Goal: Task Accomplishment & Management: Manage account settings

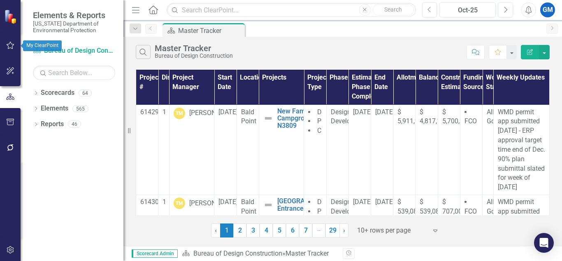
click at [8, 51] on button "button" at bounding box center [10, 45] width 19 height 17
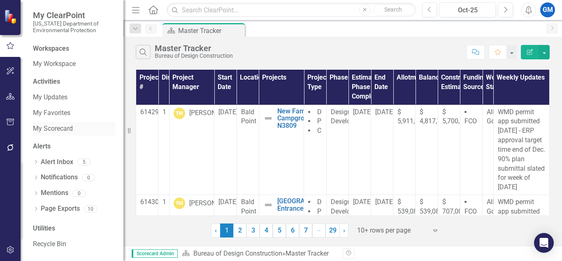
click at [56, 128] on link "My Scorecard" at bounding box center [74, 128] width 82 height 9
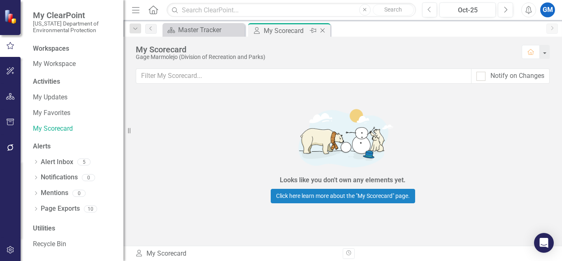
click at [322, 33] on icon "Close" at bounding box center [323, 30] width 8 height 7
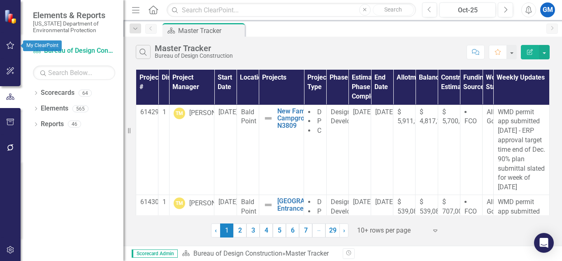
click at [10, 47] on icon "button" at bounding box center [10, 45] width 9 height 7
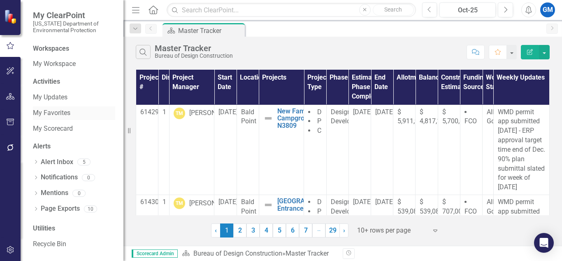
click at [61, 115] on link "My Favorites" at bounding box center [74, 112] width 82 height 9
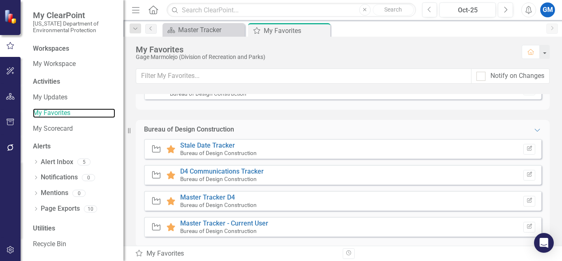
scroll to position [45, 0]
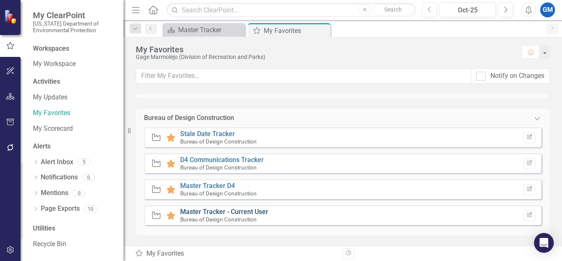
click at [243, 211] on link "Master Tracker - Current User" at bounding box center [224, 212] width 88 height 8
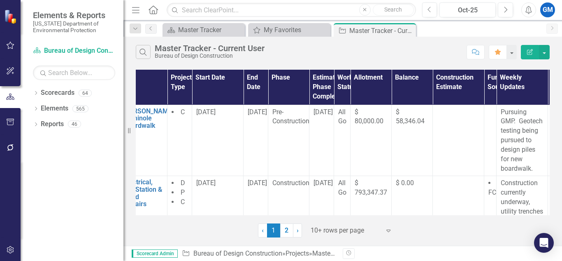
scroll to position [0, 94]
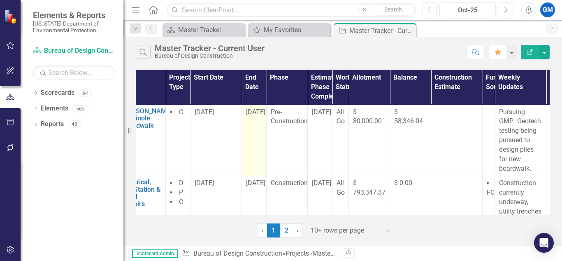
click at [256, 112] on span "[DATE]" at bounding box center [255, 112] width 19 height 8
click at [258, 125] on td "[DATE]" at bounding box center [254, 140] width 25 height 71
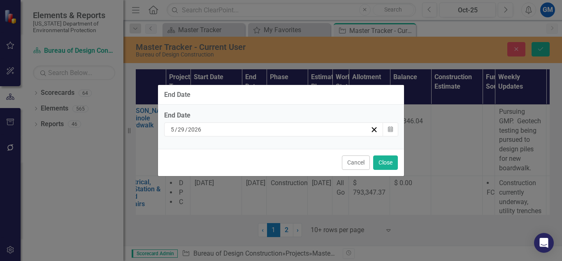
click at [382, 173] on div "Cancel Close" at bounding box center [281, 162] width 246 height 27
click at [391, 164] on button "Close" at bounding box center [385, 162] width 25 height 14
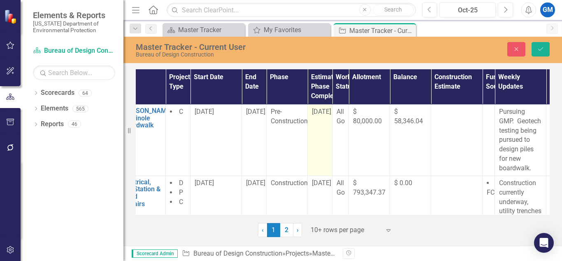
click at [317, 110] on span "[DATE]" at bounding box center [321, 111] width 19 height 8
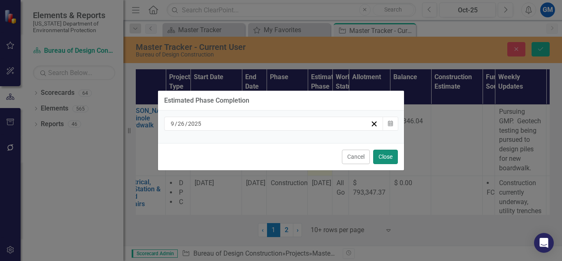
click at [391, 161] on button "Close" at bounding box center [385, 156] width 25 height 14
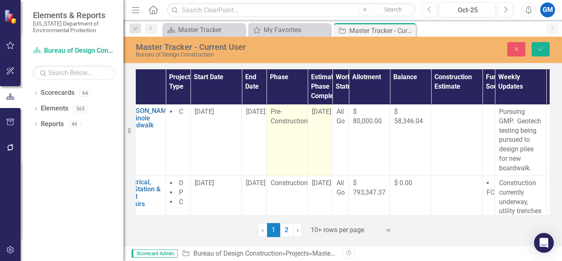
click at [279, 116] on div "Pre-Construction" at bounding box center [287, 116] width 33 height 19
click at [301, 115] on div "Expand" at bounding box center [295, 114] width 15 height 13
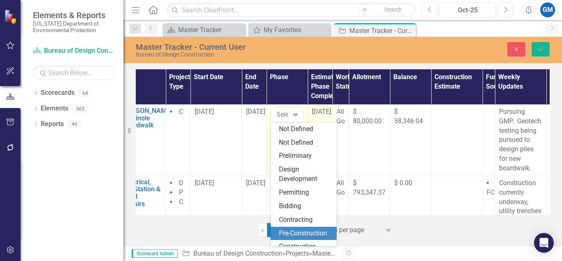
scroll to position [58, 0]
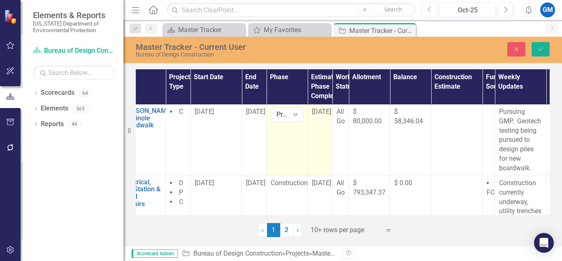
click at [319, 107] on span "[DATE]" at bounding box center [321, 111] width 19 height 8
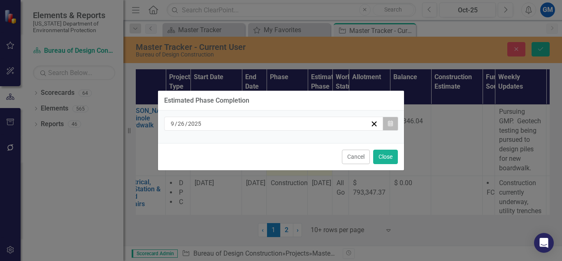
click at [394, 122] on button "Calendar" at bounding box center [391, 124] width 16 height 14
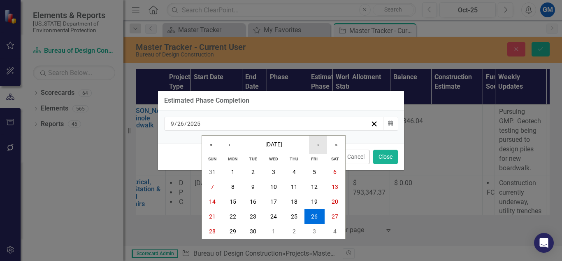
click at [317, 146] on button "›" at bounding box center [318, 144] width 18 height 18
click at [313, 219] on abbr "24" at bounding box center [314, 216] width 7 height 7
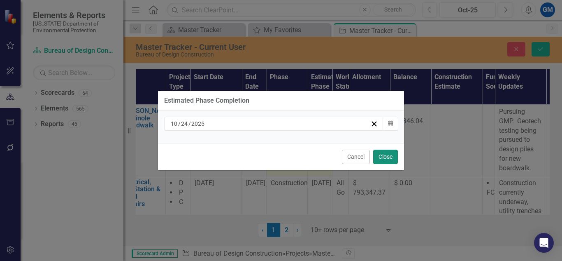
click at [391, 156] on button "Close" at bounding box center [385, 156] width 25 height 14
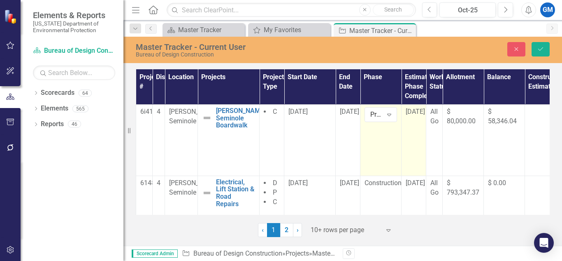
scroll to position [0, 122]
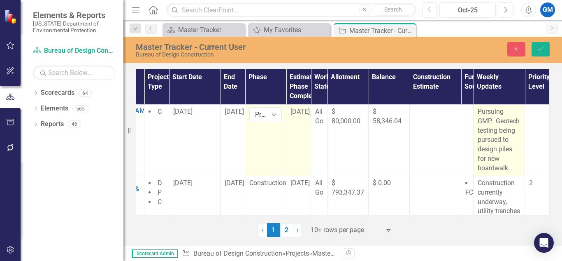
click at [504, 167] on p "Pursuing GMP. Geotech testing being pursued to design piles for new boardwalk." at bounding box center [499, 140] width 43 height 66
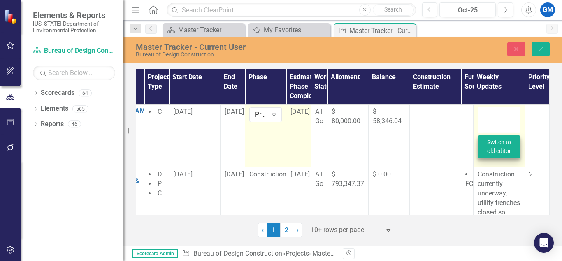
type textarea "<p>Pursuing GMP.&nbsp; Geotech testing being pursued to design piles for new bo…"
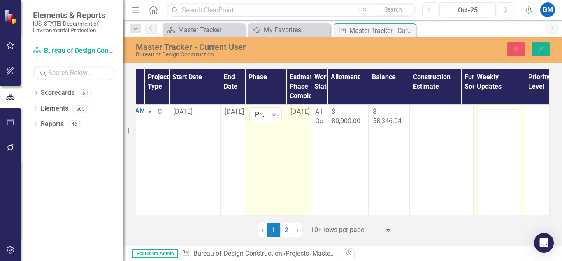
scroll to position [0, 0]
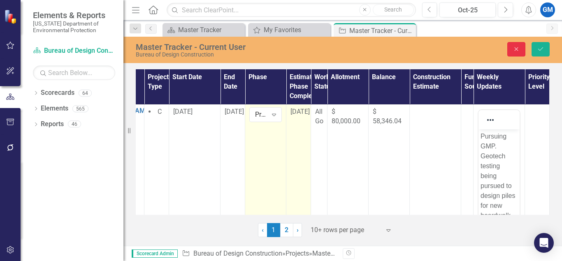
click at [516, 51] on icon "Close" at bounding box center [516, 49] width 7 height 6
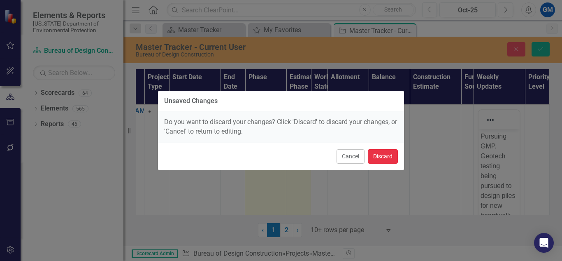
click at [389, 156] on button "Discard" at bounding box center [383, 156] width 30 height 14
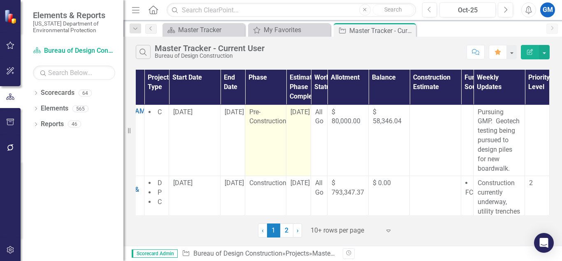
click at [291, 109] on span "[DATE]" at bounding box center [300, 112] width 19 height 8
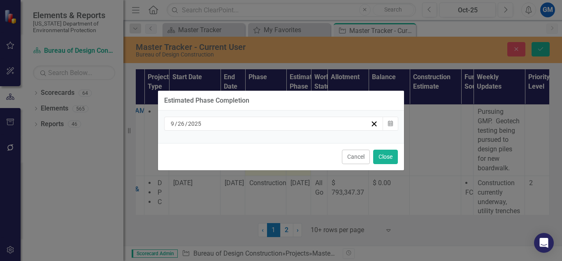
click at [287, 117] on div "[DATE]" at bounding box center [273, 124] width 219 height 14
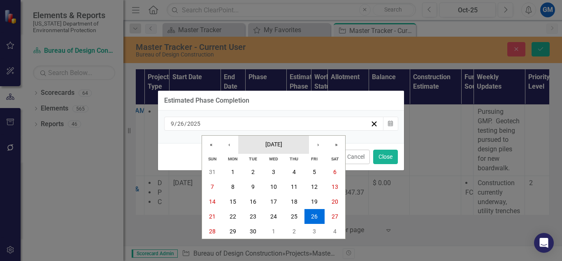
click at [309, 142] on button "[DATE]" at bounding box center [273, 144] width 71 height 18
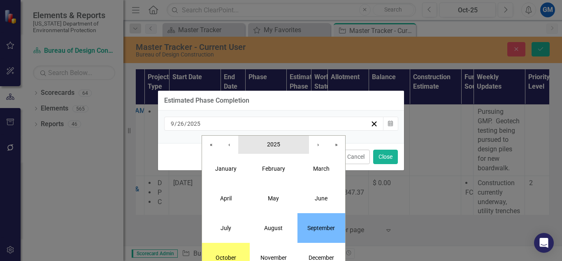
click at [280, 143] on span "2025" at bounding box center [273, 144] width 13 height 7
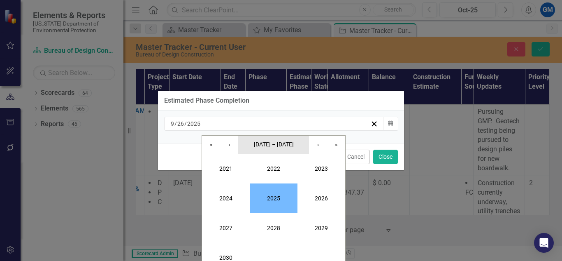
click at [288, 146] on span "[DATE] – [DATE]" at bounding box center [274, 144] width 40 height 7
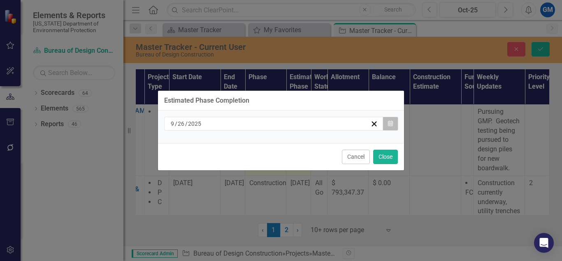
click at [392, 128] on button "Calendar" at bounding box center [391, 124] width 16 height 14
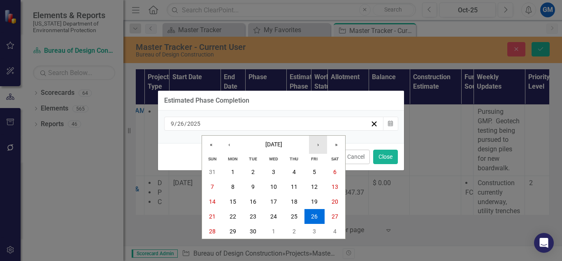
click at [320, 145] on button "›" at bounding box center [318, 144] width 18 height 18
click at [315, 231] on abbr "31" at bounding box center [314, 231] width 7 height 7
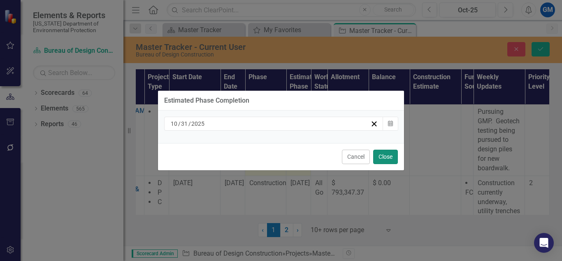
click at [388, 155] on button "Close" at bounding box center [385, 156] width 25 height 14
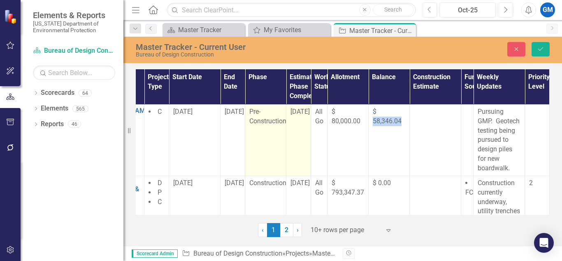
click at [388, 155] on td "$ 58,346.04" at bounding box center [389, 139] width 41 height 71
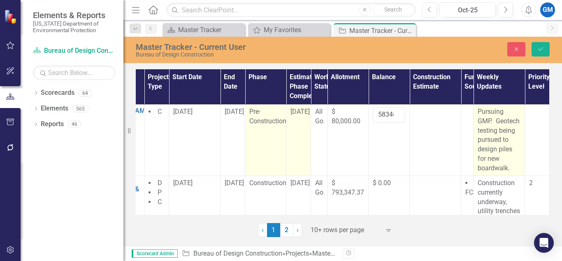
click at [494, 135] on p "Pursuing GMP. Geotech testing being pursued to design piles for new boardwalk." at bounding box center [499, 140] width 43 height 66
click at [501, 128] on p "Pursuing GMP. Geotech testing being pursued to design piles for new boardwalk." at bounding box center [499, 140] width 43 height 66
click at [487, 136] on p "Pursuing GMP. Geotech testing being pursued to design piles for new boardwalk." at bounding box center [499, 140] width 43 height 66
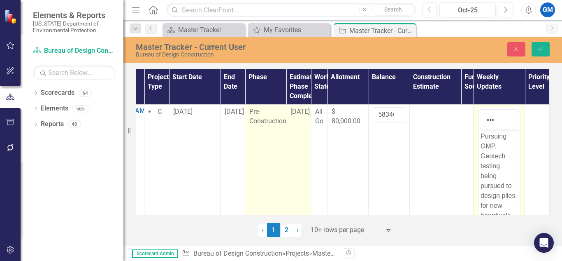
click at [503, 149] on p "Pursuing GMP. Geotech testing being pursued to design piles for new boardwalk." at bounding box center [499, 175] width 37 height 89
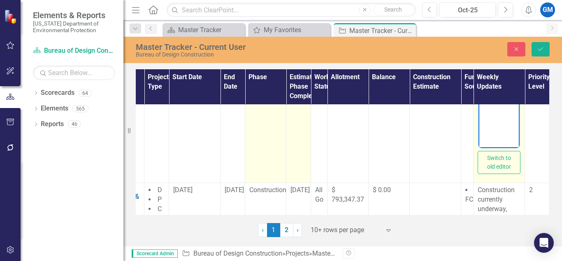
scroll to position [0, 122]
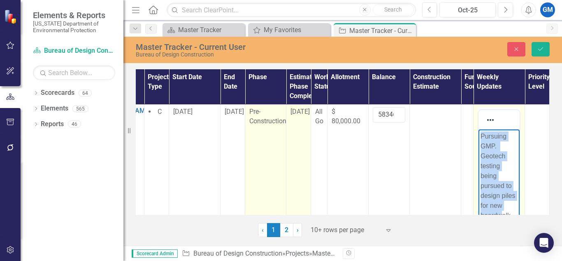
drag, startPoint x: 480, startPoint y: 133, endPoint x: 501, endPoint y: 709, distance: 577.3
click at [501, 129] on html "Pursuing GMP. Geotech testing being pursued to design piles for new boardwalk." at bounding box center [499, 191] width 41 height 124
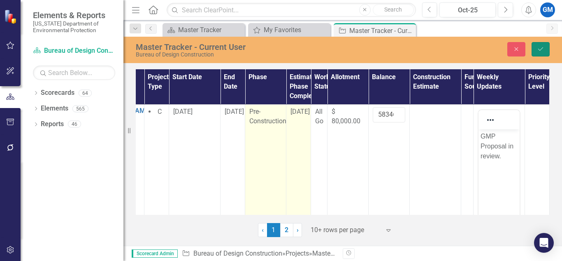
click at [539, 47] on icon "Save" at bounding box center [540, 49] width 7 height 6
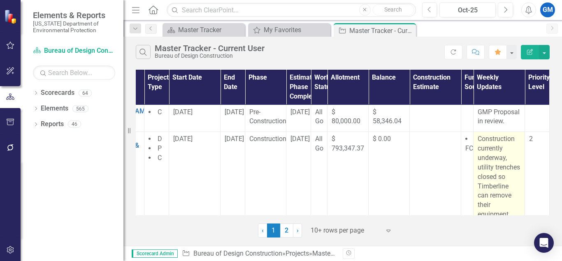
click at [502, 167] on p "Construction currently underway, utility trenches closed so Timberline can remo…" at bounding box center [499, 185] width 43 height 103
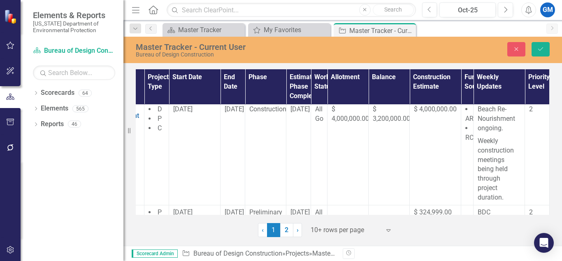
scroll to position [459, 122]
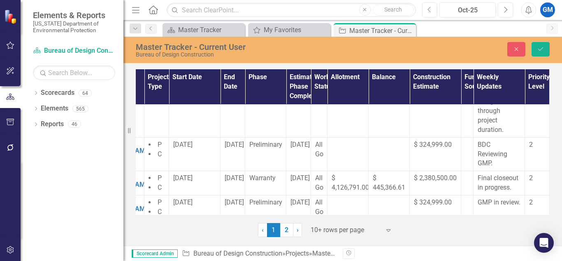
drag, startPoint x: 482, startPoint y: -294, endPoint x: 505, endPoint y: 113, distance: 407.9
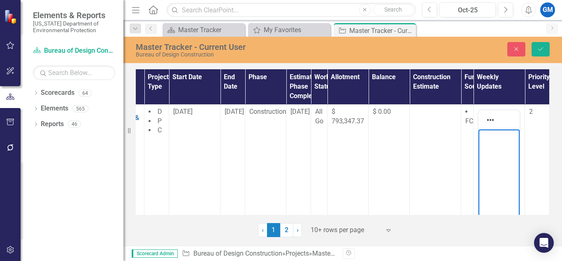
scroll to position [0, 122]
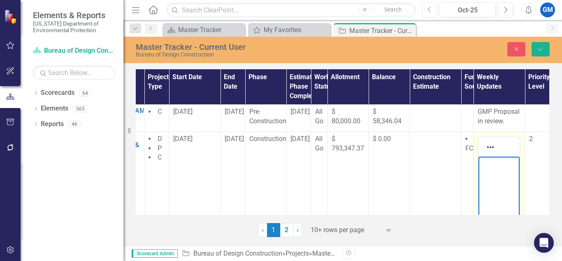
click at [499, 161] on p "Rich Text Area. Press ALT-0 for help." at bounding box center [499, 163] width 37 height 10
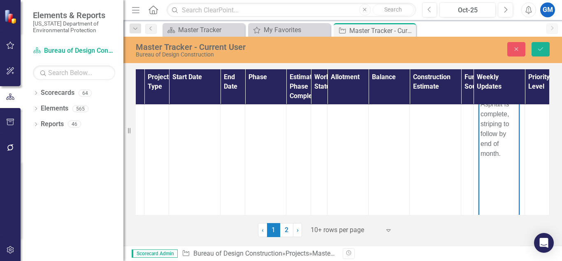
scroll to position [64, 122]
click at [494, 170] on body "Asphalt is complete, striping to follow by end of month." at bounding box center [499, 154] width 41 height 124
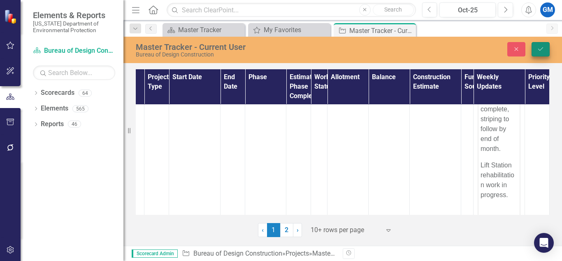
click at [541, 50] on icon "submit" at bounding box center [541, 48] width 5 height 3
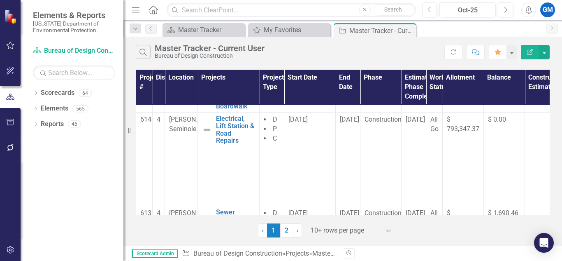
scroll to position [17, 0]
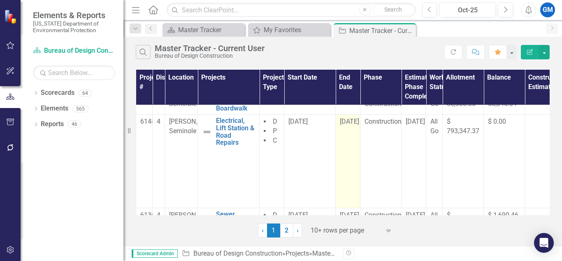
click at [351, 128] on td "[DATE]" at bounding box center [348, 160] width 25 height 93
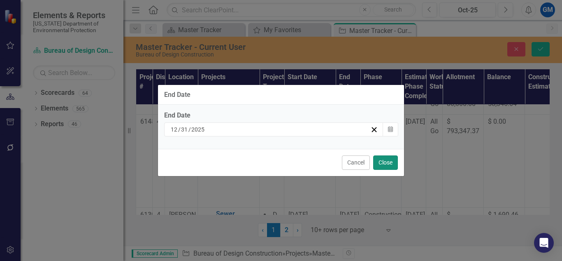
click at [388, 161] on button "Close" at bounding box center [385, 162] width 25 height 14
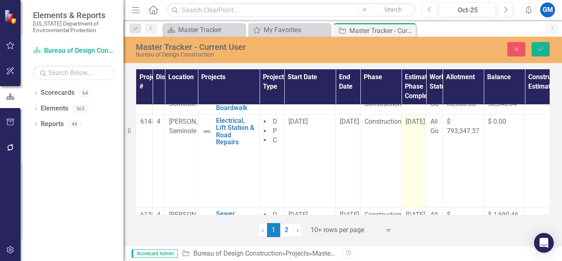
click at [415, 123] on span "[DATE]" at bounding box center [415, 121] width 19 height 8
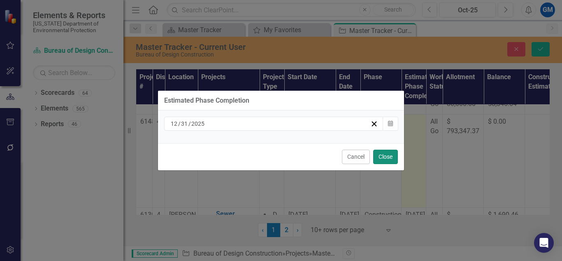
click at [386, 159] on button "Close" at bounding box center [385, 156] width 25 height 14
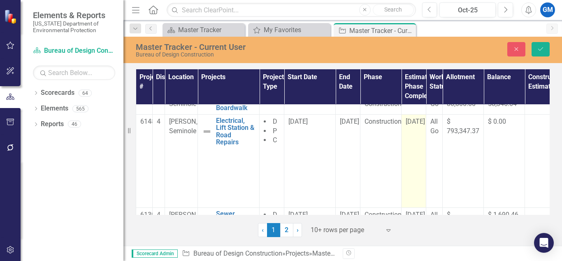
scroll to position [0, 0]
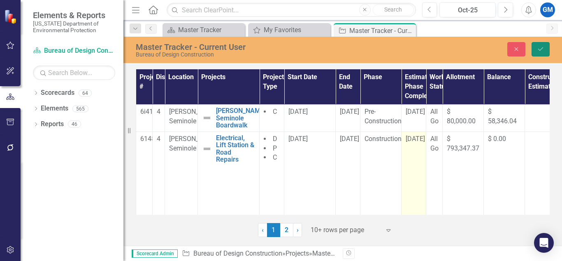
click at [538, 47] on icon "Save" at bounding box center [540, 49] width 7 height 6
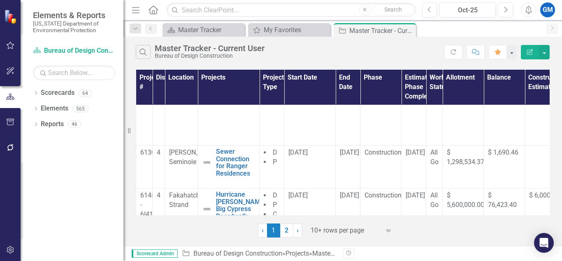
scroll to position [101, 0]
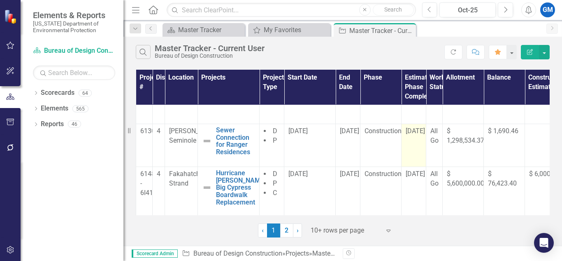
click at [419, 140] on td "[DATE]" at bounding box center [414, 145] width 25 height 43
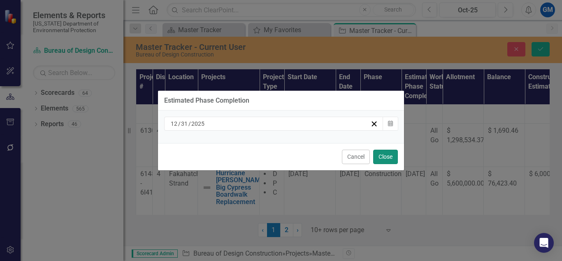
click at [383, 156] on button "Close" at bounding box center [385, 156] width 25 height 14
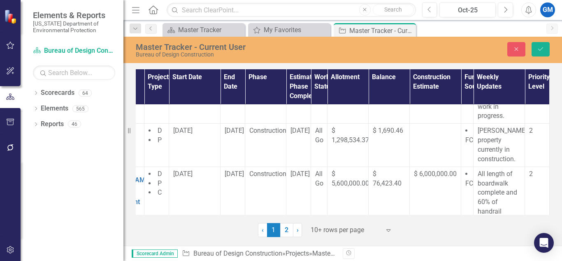
scroll to position [101, 122]
click at [503, 147] on p "[PERSON_NAME] property currently in construction." at bounding box center [499, 144] width 43 height 37
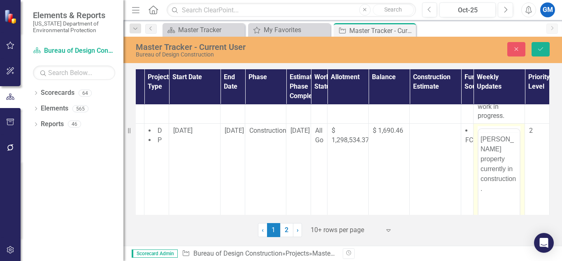
scroll to position [0, 0]
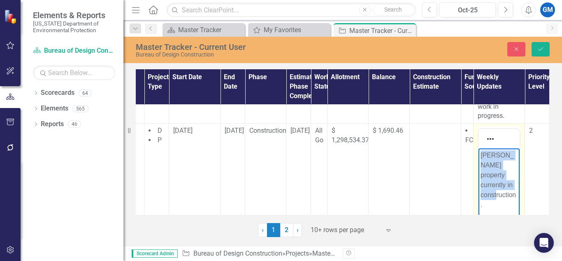
drag, startPoint x: 519, startPoint y: 187, endPoint x: 480, endPoint y: 154, distance: 51.7
click at [480, 154] on body "[PERSON_NAME] property currently in construction." at bounding box center [499, 210] width 41 height 124
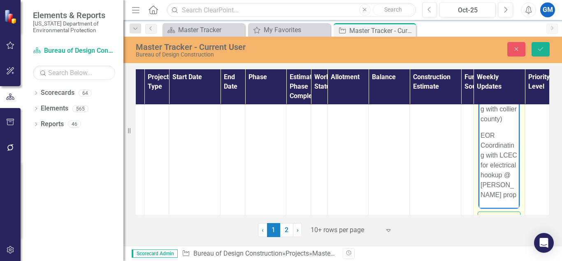
scroll to position [68, 0]
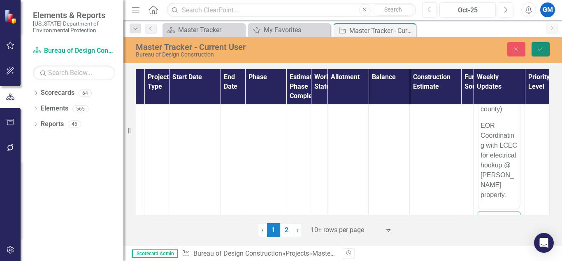
click at [536, 52] on button "Save" at bounding box center [541, 49] width 18 height 14
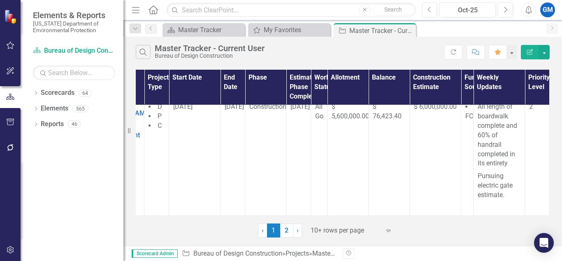
scroll to position [278, 122]
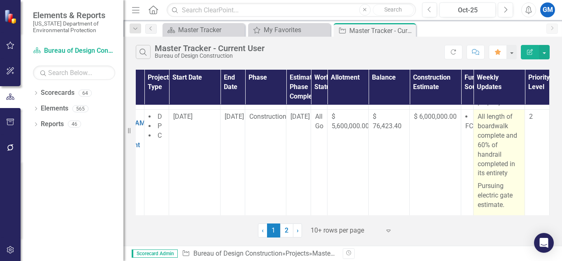
click at [498, 183] on p "Pursuing electric gate estimate." at bounding box center [499, 196] width 43 height 32
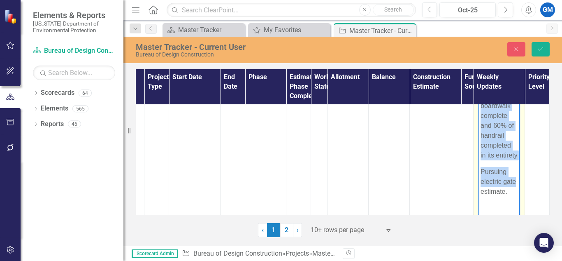
scroll to position [335, 122]
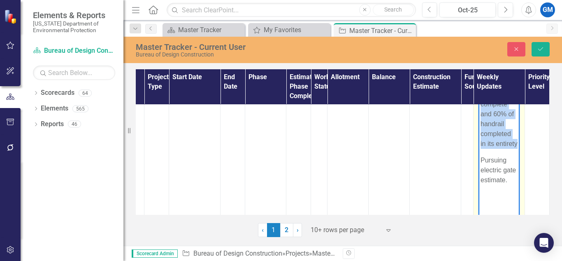
drag, startPoint x: 483, startPoint y: 86, endPoint x: 506, endPoint y: 163, distance: 80.9
click at [506, 148] on p "All length of boardwalk complete and 60% of handrail completed in its entirety" at bounding box center [499, 113] width 37 height 69
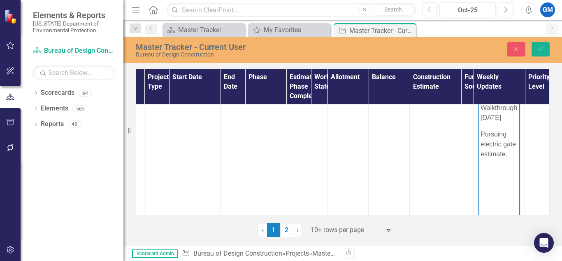
scroll to position [328, 122]
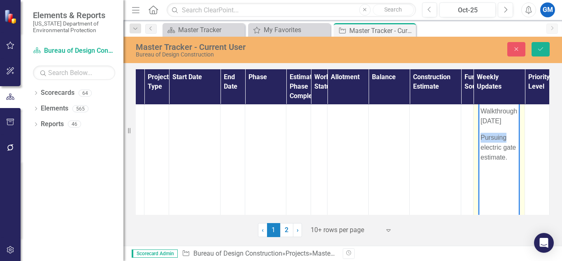
drag, startPoint x: 507, startPoint y: 138, endPoint x: 481, endPoint y: 139, distance: 26.4
click at [481, 139] on body "Boardwalk Substantial Walkthrough [DATE] Pursuing electric gate estimate." at bounding box center [499, 146] width 41 height 124
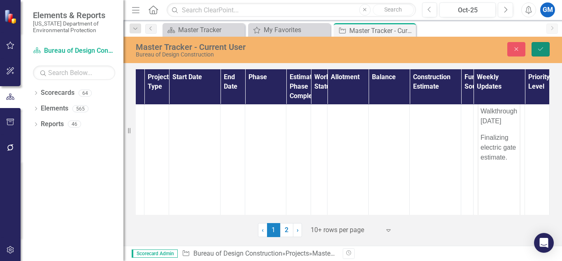
click at [541, 48] on icon "Save" at bounding box center [540, 49] width 7 height 6
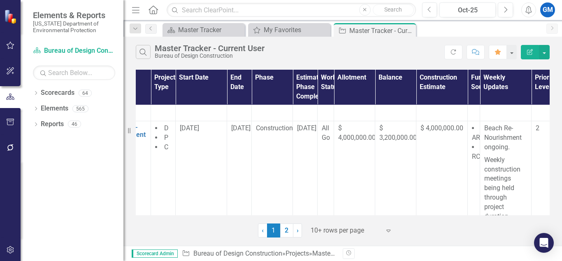
scroll to position [354, 122]
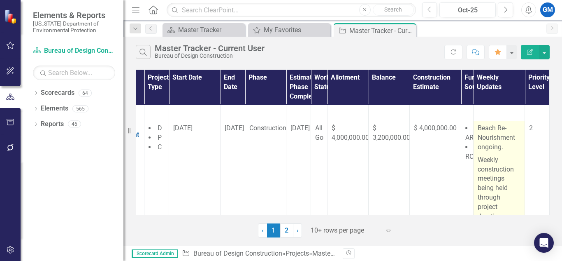
click at [506, 149] on p "Beach Re-Nourishment ongoing." at bounding box center [499, 139] width 43 height 30
click at [496, 148] on p "Beach Re-Nourishment ongoing." at bounding box center [499, 139] width 43 height 30
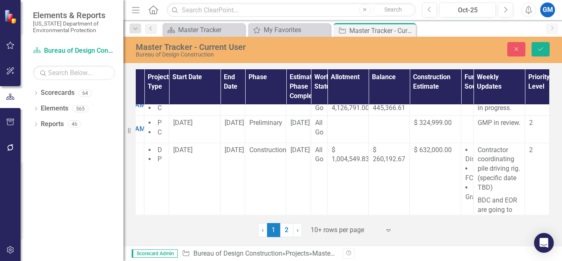
scroll to position [779, 122]
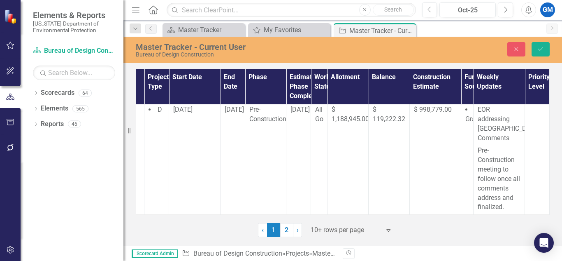
drag, startPoint x: 481, startPoint y: -257, endPoint x: 510, endPoint y: -156, distance: 104.9
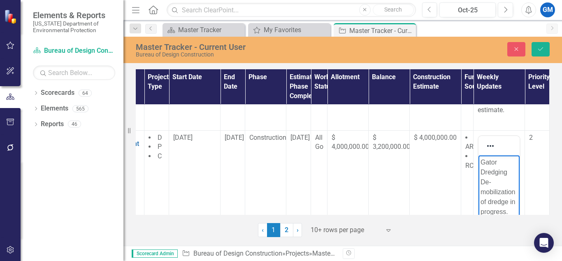
scroll to position [336, 122]
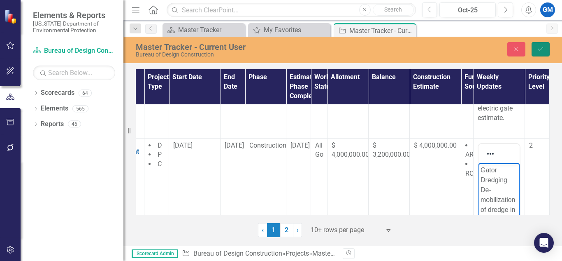
click at [537, 46] on icon "Save" at bounding box center [540, 49] width 7 height 6
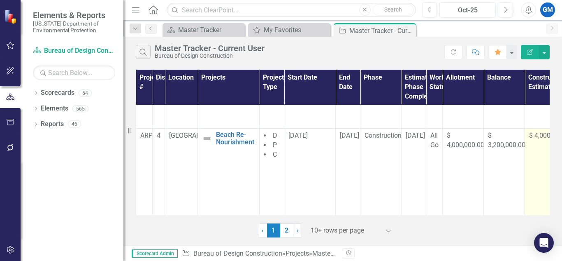
scroll to position [358, 0]
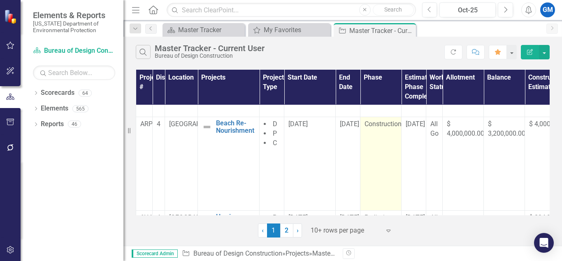
click at [379, 124] on span "Construction" at bounding box center [383, 124] width 37 height 8
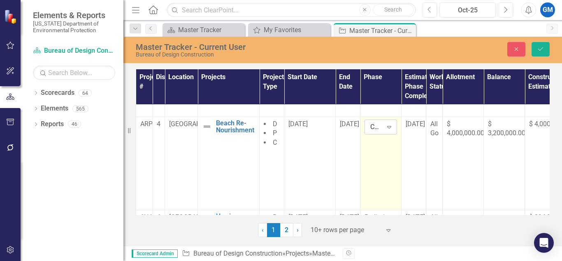
click at [390, 129] on icon "Expand" at bounding box center [389, 127] width 8 height 7
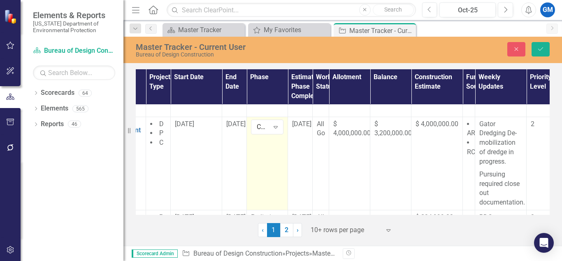
scroll to position [358, 122]
click at [542, 40] on div "Master Tracker - Current User Bureau of Design Construction Close Save" at bounding box center [343, 50] width 439 height 26
click at [539, 48] on icon "Save" at bounding box center [540, 49] width 7 height 6
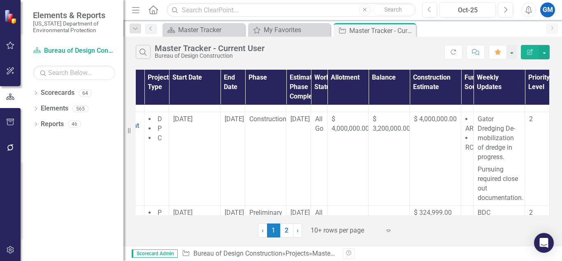
scroll to position [367, 122]
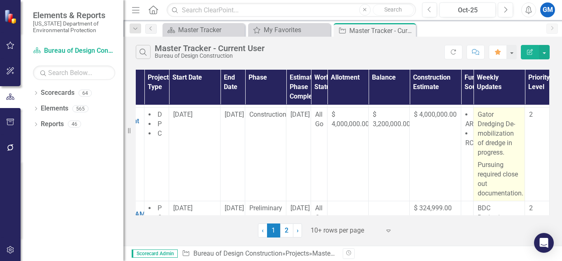
click at [518, 193] on td "Gator Dredging De-mobilization of dredge in progress. Pursuing required close o…" at bounding box center [499, 153] width 51 height 93
click at [510, 180] on p "Pursuing required close out documentation." at bounding box center [499, 178] width 43 height 39
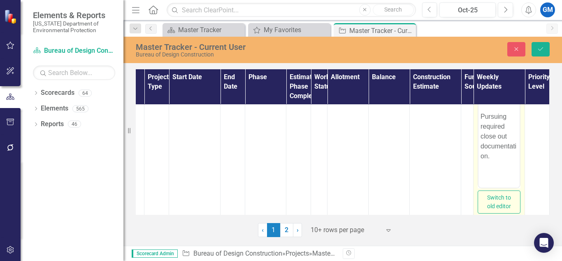
scroll to position [445, 122]
click at [496, 171] on p "Pursuing required close out documentation." at bounding box center [499, 146] width 37 height 49
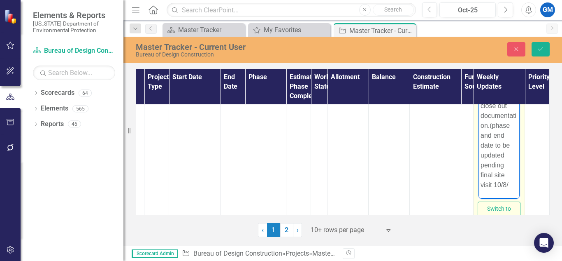
scroll to position [61, 0]
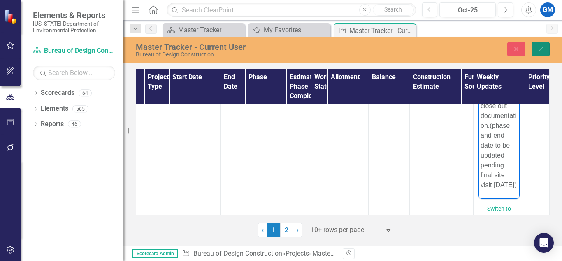
click at [535, 52] on button "Save" at bounding box center [541, 49] width 18 height 14
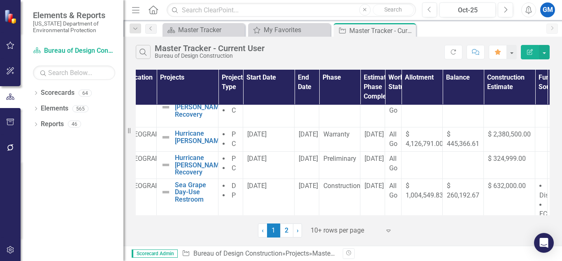
scroll to position [531, 42]
click at [467, 239] on div "Search Master Tracker - Current User Bureau of Design Construction Refresh Comm…" at bounding box center [343, 141] width 439 height 209
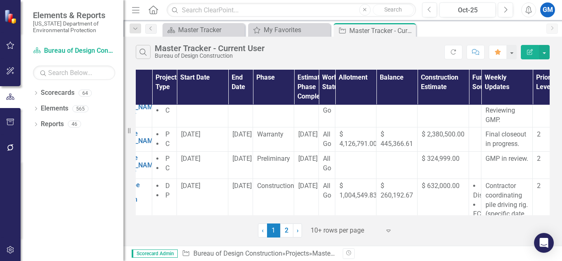
scroll to position [531, 122]
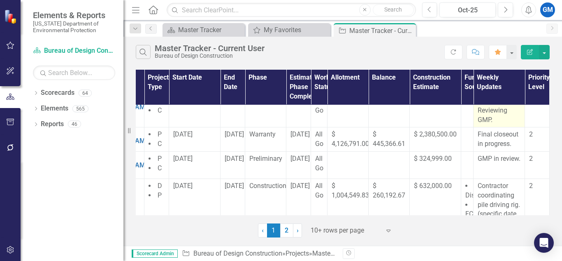
click at [492, 121] on p "BDC Reviewing GMP." at bounding box center [499, 110] width 43 height 28
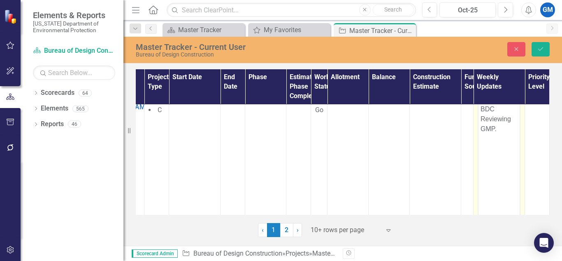
scroll to position [0, 0]
click at [502, 146] on p "BDC Reviewing GMP." at bounding box center [499, 135] width 37 height 30
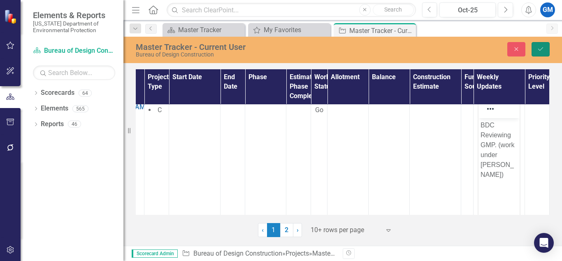
click at [537, 47] on button "Save" at bounding box center [541, 49] width 18 height 14
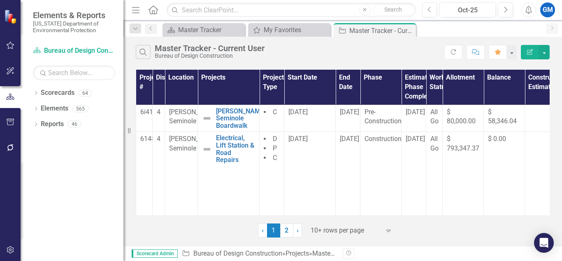
scroll to position [0, 122]
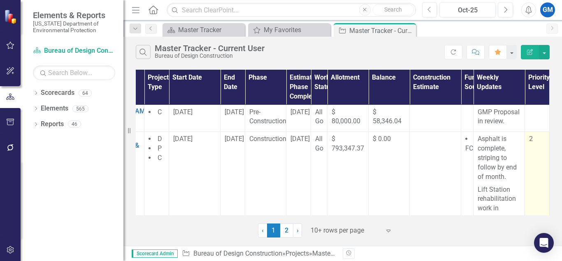
click at [543, 207] on td "2" at bounding box center [537, 178] width 25 height 93
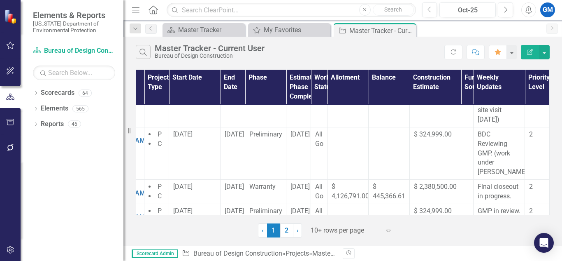
scroll to position [497, 122]
click at [294, 142] on td "[DATE]" at bounding box center [299, 154] width 25 height 52
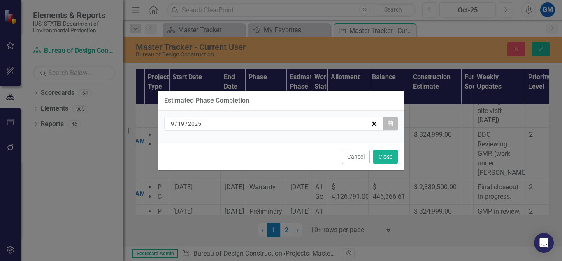
click at [391, 124] on icon "Calendar" at bounding box center [390, 124] width 5 height 6
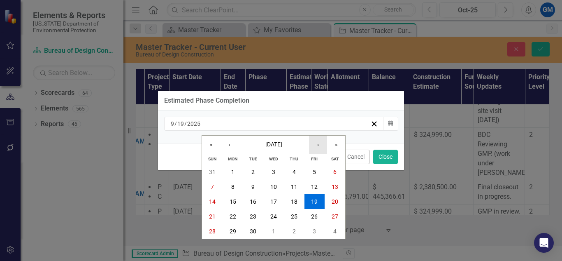
click at [317, 142] on button "›" at bounding box center [318, 144] width 18 height 18
click at [312, 228] on abbr "31" at bounding box center [314, 231] width 7 height 7
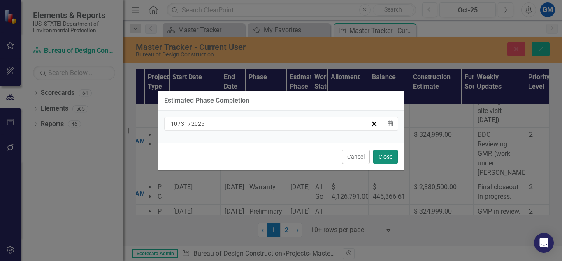
click at [388, 158] on button "Close" at bounding box center [385, 156] width 25 height 14
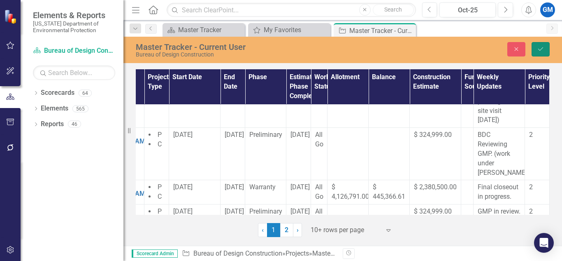
click at [541, 48] on icon "Save" at bounding box center [540, 49] width 7 height 6
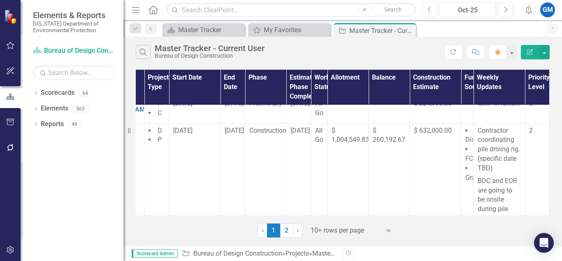
scroll to position [615, 122]
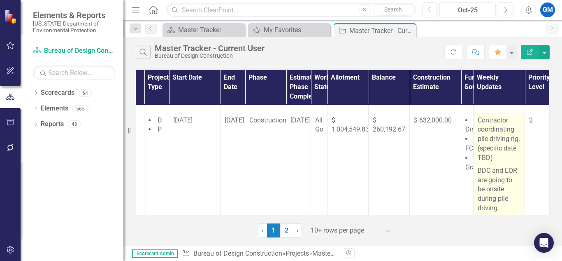
click at [495, 199] on p "BDC and EOR are going to be onsite during pile driving." at bounding box center [499, 188] width 43 height 49
click at [492, 169] on p "BDC and EOR are going to be onsite during pile driving." at bounding box center [499, 188] width 43 height 49
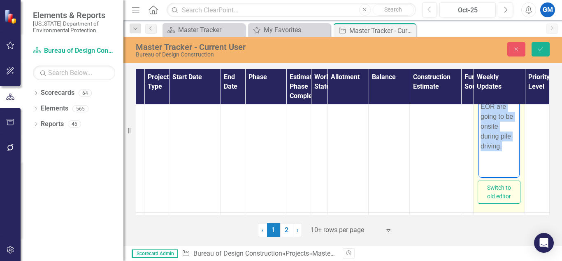
scroll to position [835, 122]
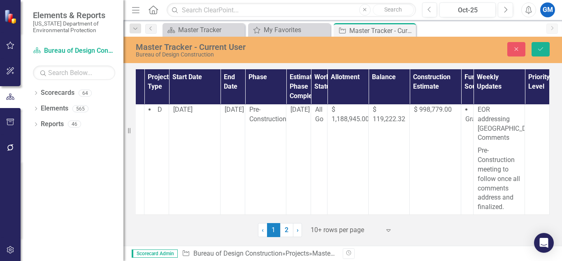
drag, startPoint x: 481, startPoint y: -71, endPoint x: 993, endPoint y: 143, distance: 554.3
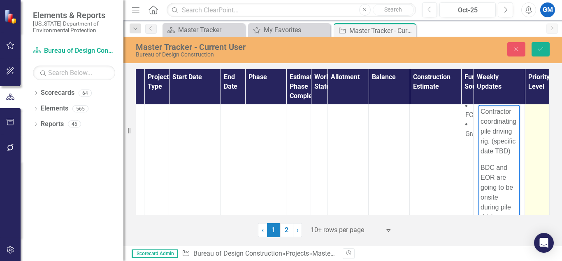
scroll to position [0, 0]
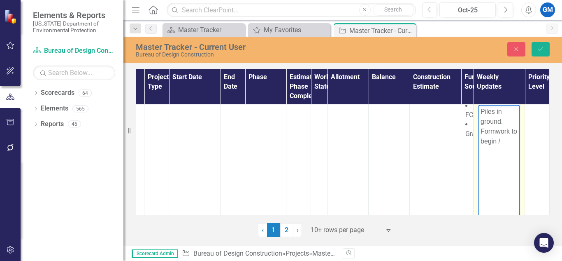
click at [498, 140] on p "Piles in ground. Formwork to begin /" at bounding box center [499, 126] width 37 height 40
click at [511, 132] on p "Piles in ground. Formwork to begin [DATE]." at bounding box center [499, 130] width 37 height 49
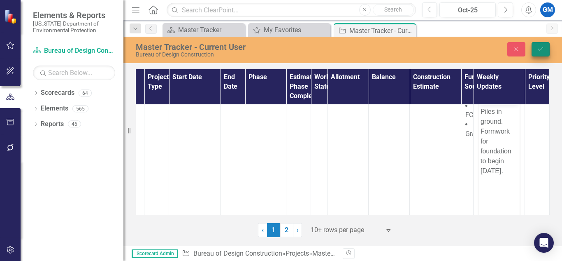
click at [541, 45] on button "Save" at bounding box center [541, 49] width 18 height 14
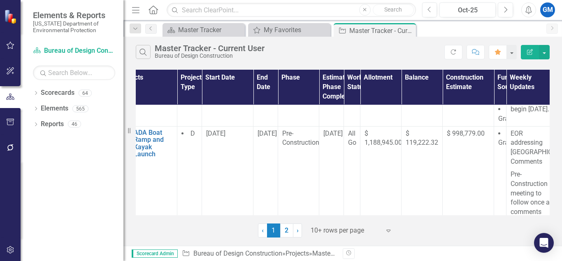
scroll to position [664, 122]
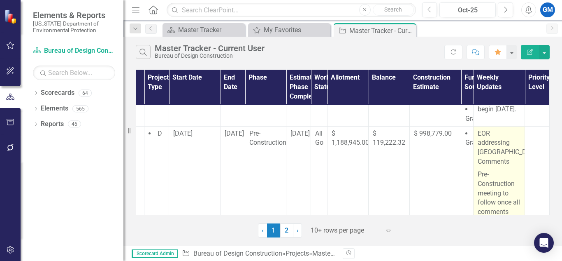
click at [496, 156] on p "EOR addressing [GEOGRAPHIC_DATA] Comments" at bounding box center [499, 148] width 43 height 39
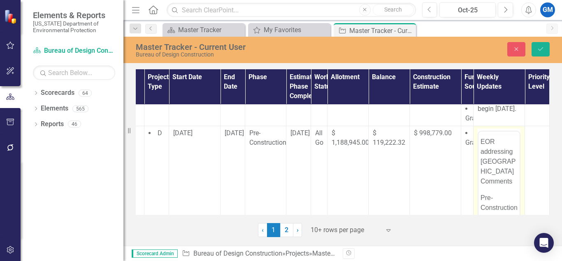
scroll to position [0, 0]
click at [498, 159] on p "EOR addressing [GEOGRAPHIC_DATA] Comments" at bounding box center [499, 176] width 37 height 49
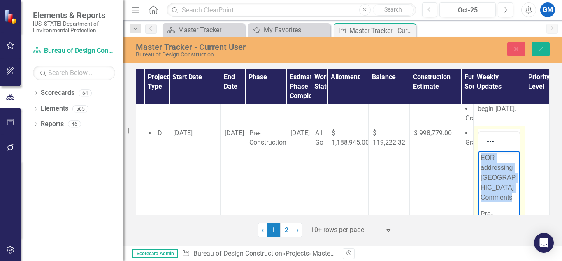
click at [498, 159] on p "EOR addressing [GEOGRAPHIC_DATA] Comments" at bounding box center [499, 176] width 37 height 49
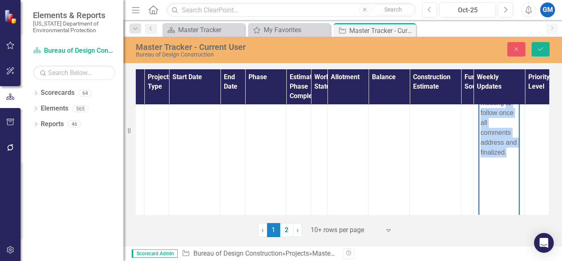
scroll to position [775, 122]
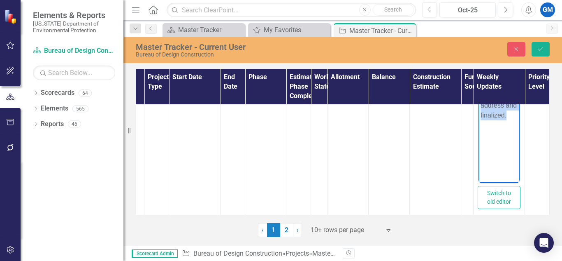
drag, startPoint x: 506, startPoint y: 65, endPoint x: 514, endPoint y: 207, distance: 142.2
click at [514, 162] on html "Pre-Construction meeting to follow once all comments address and finalized." at bounding box center [499, 101] width 41 height 124
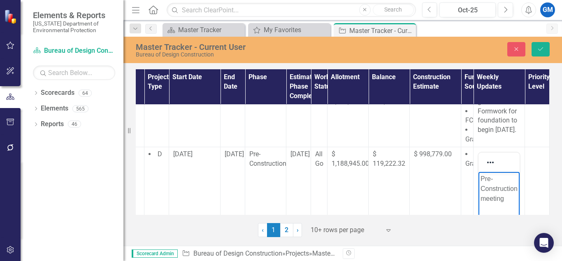
scroll to position [654, 122]
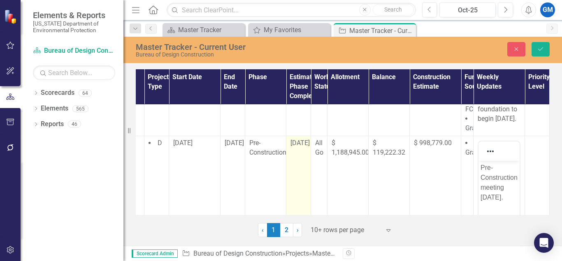
click at [295, 138] on div "[DATE]" at bounding box center [299, 142] width 16 height 9
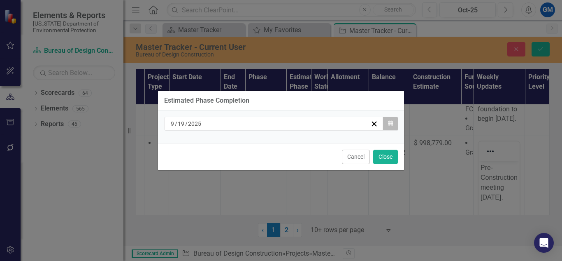
click at [389, 124] on icon "Calendar" at bounding box center [390, 124] width 5 height 6
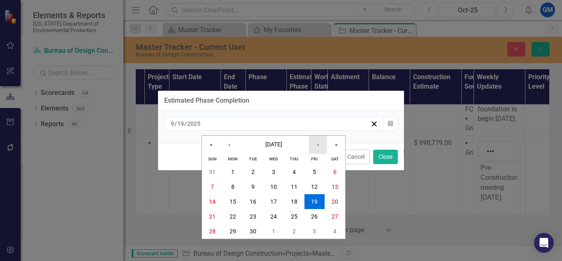
click at [321, 147] on button "›" at bounding box center [318, 144] width 18 height 18
click at [307, 201] on button "17" at bounding box center [315, 201] width 21 height 15
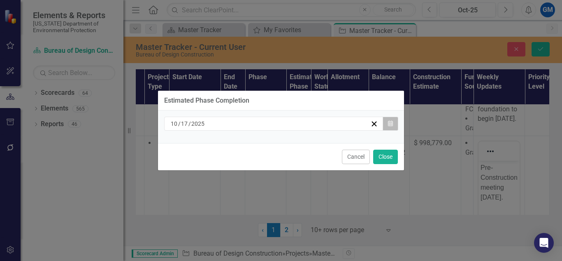
click at [390, 121] on icon "Calendar" at bounding box center [390, 124] width 5 height 6
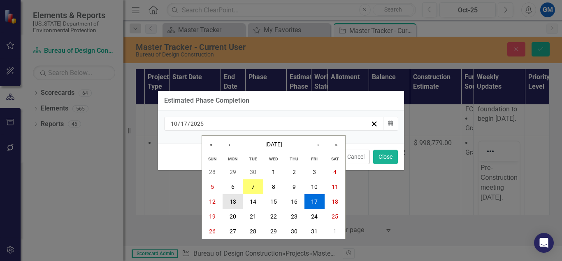
click at [237, 199] on button "13" at bounding box center [233, 201] width 21 height 15
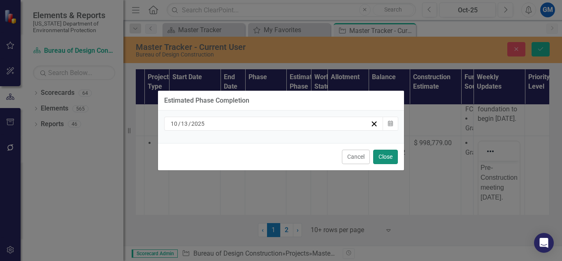
click at [388, 159] on button "Close" at bounding box center [385, 156] width 25 height 14
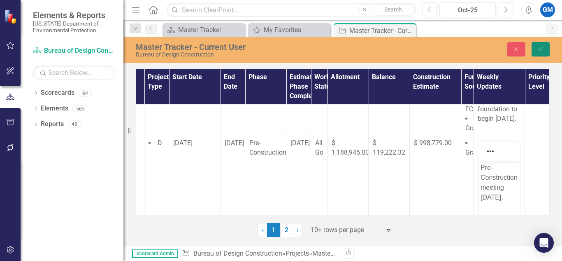
click at [539, 48] on icon "Save" at bounding box center [540, 49] width 7 height 6
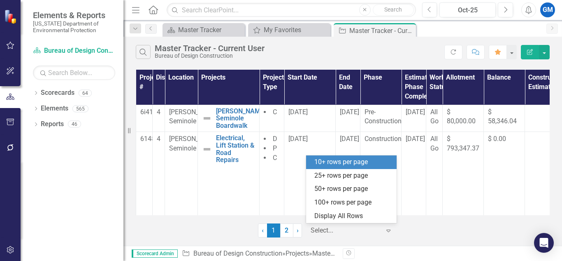
click at [324, 229] on div at bounding box center [346, 230] width 70 height 11
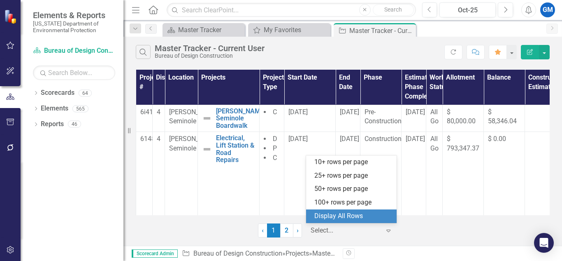
click at [332, 214] on div "Display All Rows" at bounding box center [353, 215] width 77 height 9
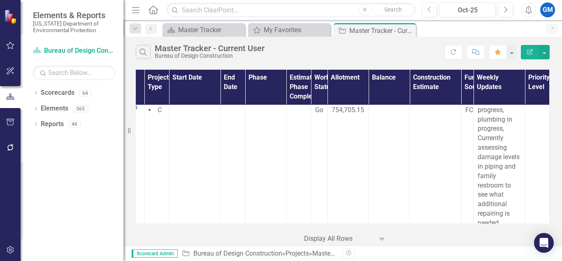
scroll to position [756, 117]
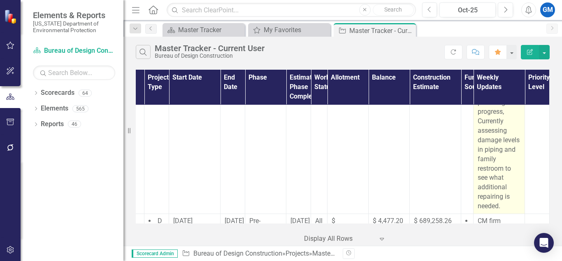
click at [513, 194] on p "Demolition in progress, plumbing in progress, Currently assessing damage levels…" at bounding box center [499, 145] width 43 height 132
click at [506, 180] on p "Demolition in progress, plumbing in progress, Currently assessing damage levels…" at bounding box center [499, 145] width 43 height 132
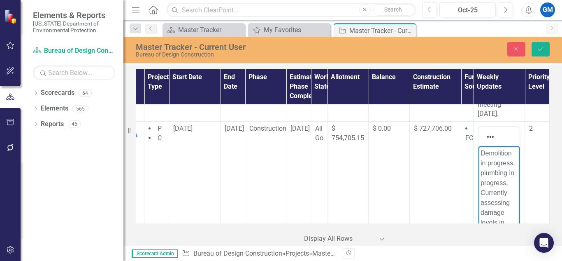
scroll to position [715, 117]
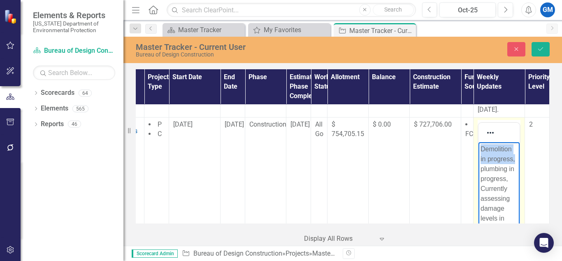
drag, startPoint x: 481, startPoint y: 148, endPoint x: 509, endPoint y: 170, distance: 36.2
click at [509, 170] on body "Demolition in progress, plumbing in progress, Currently assessing damage levels…" at bounding box center [499, 221] width 41 height 159
click at [505, 170] on p "plumbing in progress, Currently assessing damage levels in piping and family re…" at bounding box center [499, 208] width 37 height 128
click at [507, 170] on p "plumbing in progress, Currently assessing damage levels in piping and family re…" at bounding box center [499, 208] width 37 height 128
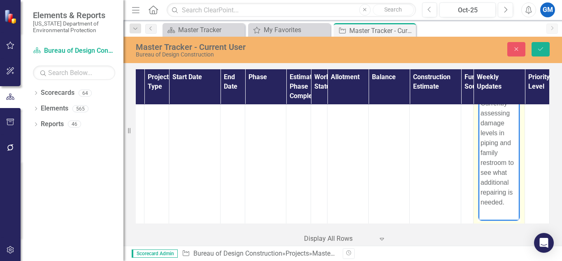
scroll to position [15, 0]
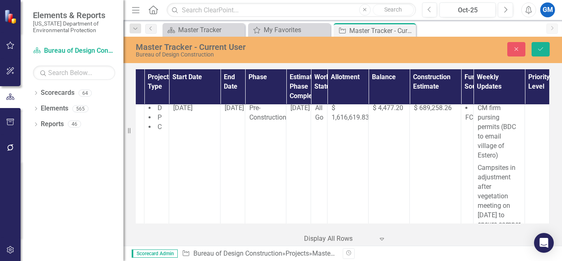
drag, startPoint x: 509, startPoint y: -49, endPoint x: 1003, endPoint y: 141, distance: 529.3
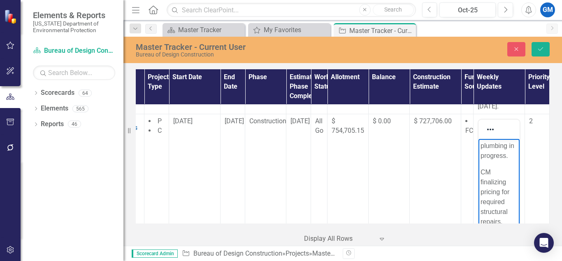
scroll to position [715, 117]
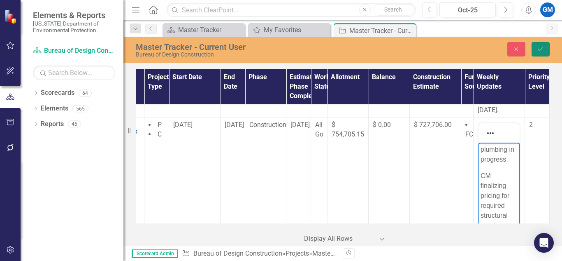
click at [544, 49] on icon "Save" at bounding box center [540, 49] width 7 height 6
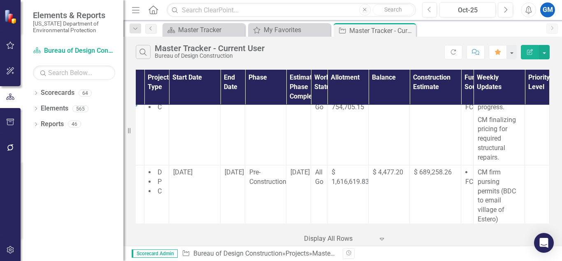
scroll to position [742, 122]
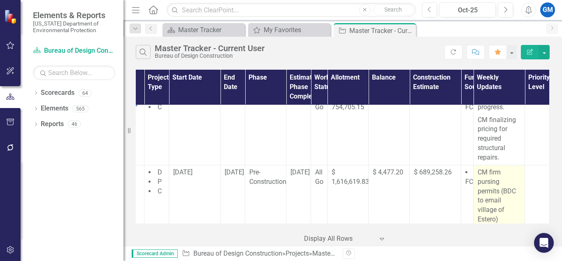
click at [499, 194] on p "CM firm pursing permits (BDC to email village of Estero)" at bounding box center [499, 197] width 43 height 58
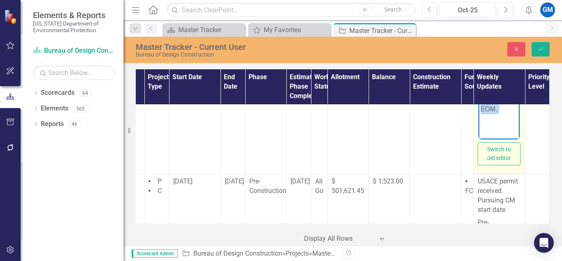
scroll to position [968, 122]
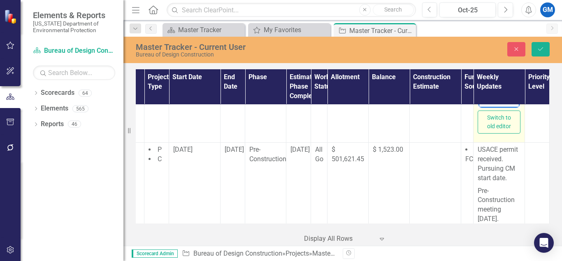
drag, startPoint x: 481, startPoint y: -29, endPoint x: 505, endPoint y: 189, distance: 219.1
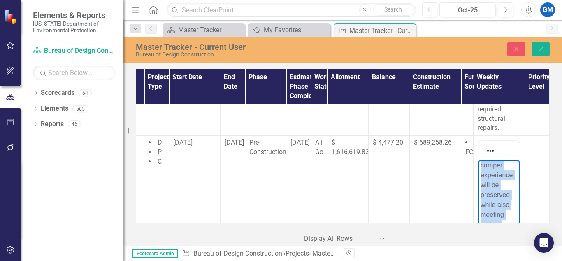
scroll to position [775, 122]
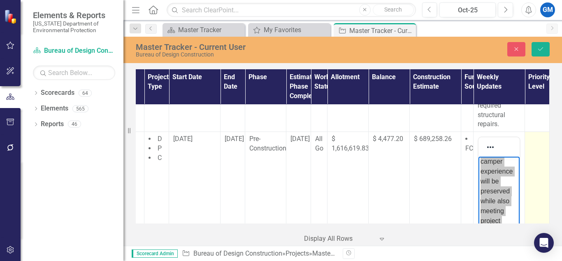
click at [536, 204] on td at bounding box center [537, 233] width 25 height 203
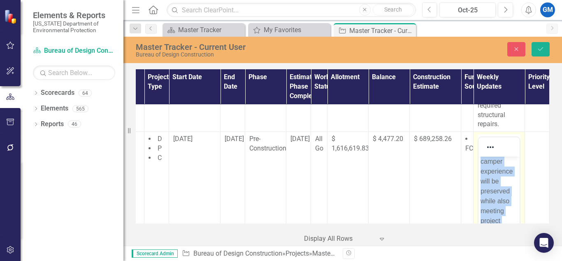
click at [512, 189] on body "CM firm pursing permits (BDC to email village of Estero) Campsites in adjustmen…" at bounding box center [499, 154] width 41 height 291
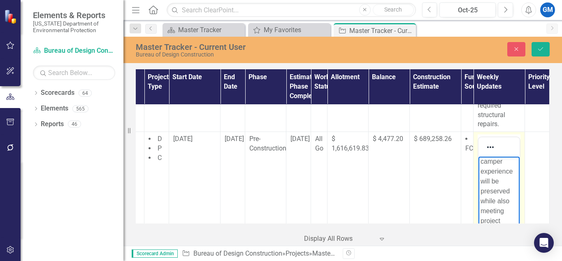
click at [483, 164] on p "Campsites in adjustment after vegetation meeting on [DATE] to ensure camper exp…" at bounding box center [499, 176] width 37 height 198
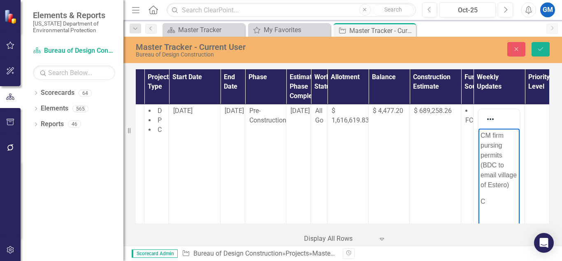
scroll to position [0, 0]
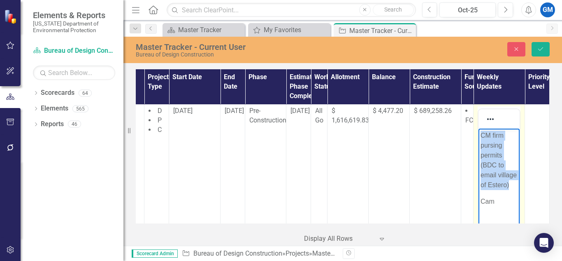
drag, startPoint x: 511, startPoint y: 186, endPoint x: 481, endPoint y: 131, distance: 63.0
click at [481, 131] on body "CM firm pursing permits (BDC to email village of Estero) Cam" at bounding box center [499, 190] width 41 height 124
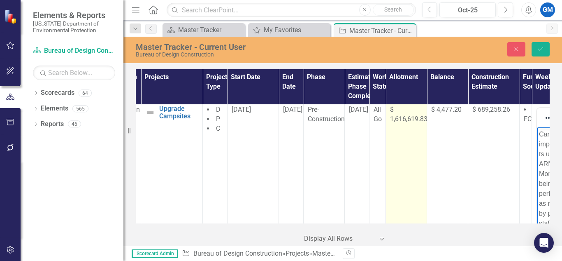
scroll to position [805, 56]
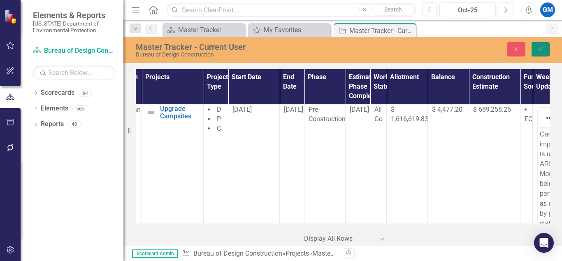
click at [539, 47] on icon "Save" at bounding box center [540, 49] width 7 height 6
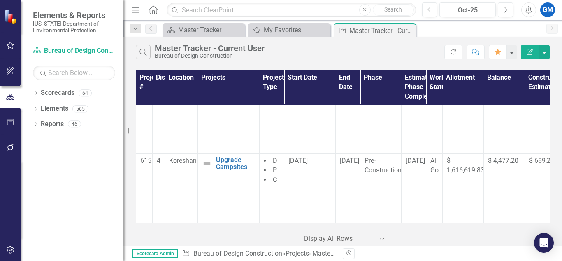
scroll to position [763, 0]
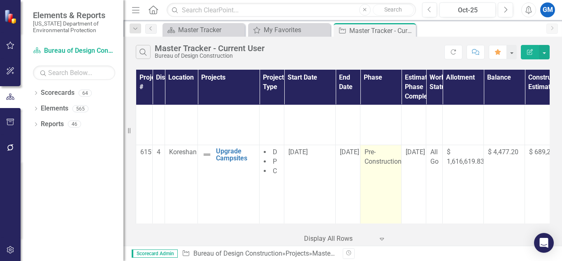
click at [378, 154] on span "Pre-Construction" at bounding box center [383, 156] width 37 height 17
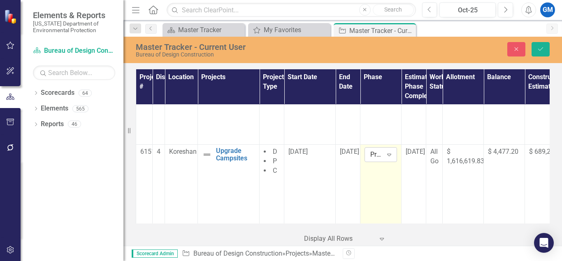
click at [388, 154] on icon at bounding box center [389, 155] width 4 height 2
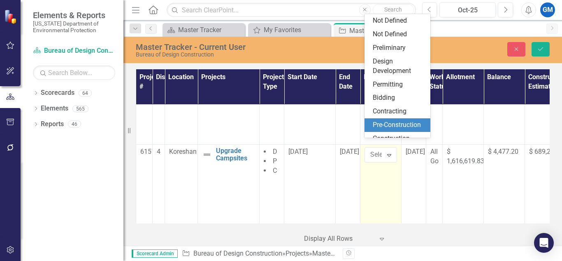
scroll to position [58, 0]
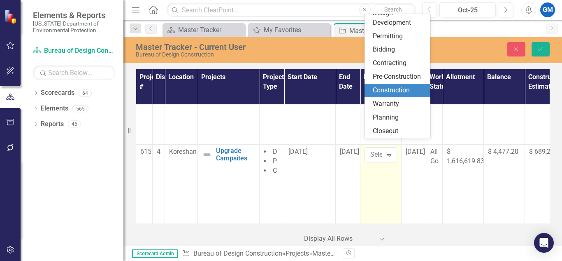
click at [408, 92] on div "Construction" at bounding box center [399, 90] width 53 height 9
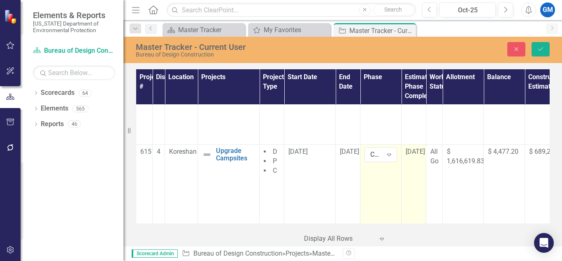
click at [418, 147] on div "[DATE]" at bounding box center [414, 151] width 16 height 9
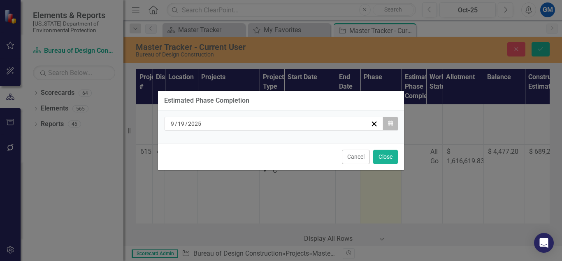
click at [391, 125] on icon "Calendar" at bounding box center [390, 124] width 5 height 6
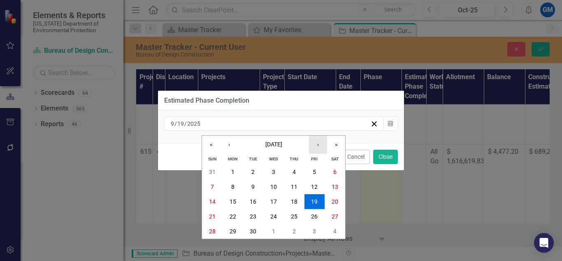
click at [317, 145] on button "›" at bounding box center [318, 144] width 18 height 18
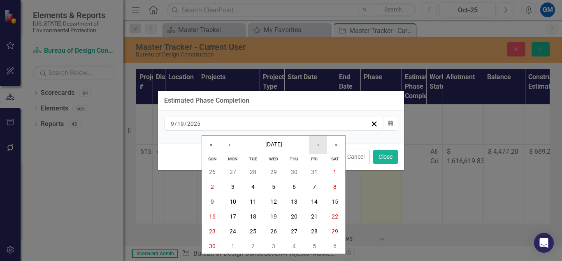
click at [317, 145] on button "›" at bounding box center [318, 144] width 18 height 18
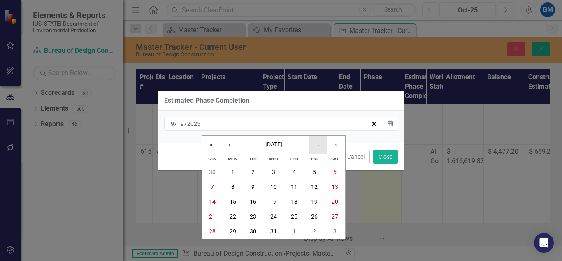
click at [317, 145] on button "›" at bounding box center [318, 144] width 18 height 18
click at [312, 233] on abbr "30" at bounding box center [314, 231] width 7 height 7
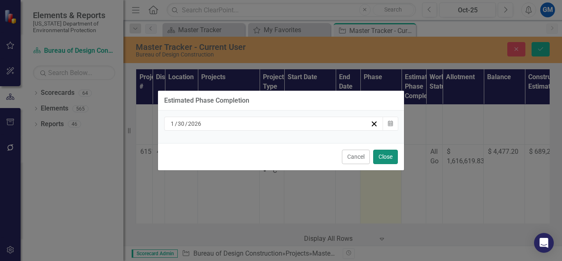
click at [387, 153] on button "Close" at bounding box center [385, 156] width 25 height 14
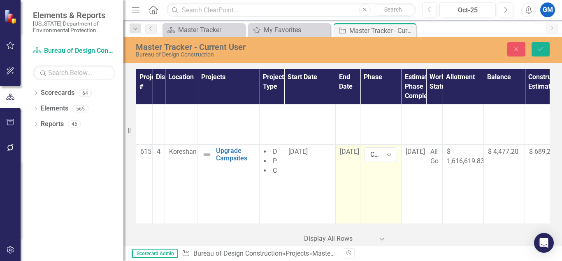
click at [348, 147] on span "[DATE]" at bounding box center [349, 151] width 19 height 8
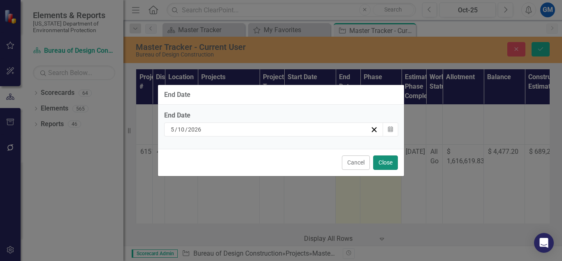
click at [385, 162] on button "Close" at bounding box center [385, 162] width 25 height 14
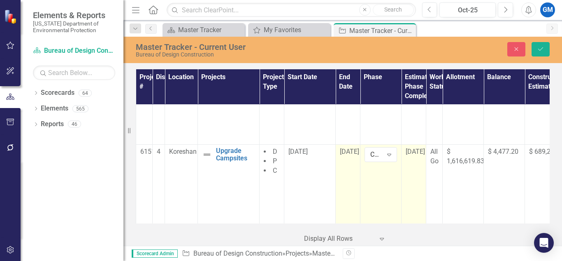
click at [407, 147] on span "[DATE]" at bounding box center [415, 151] width 19 height 8
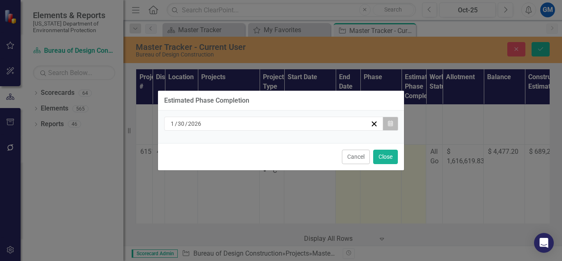
click at [390, 124] on icon "Calendar" at bounding box center [390, 124] width 5 height 6
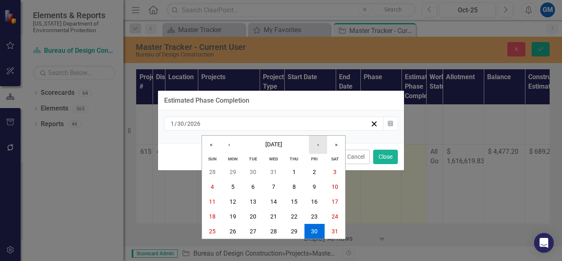
click at [317, 147] on button "›" at bounding box center [318, 144] width 18 height 18
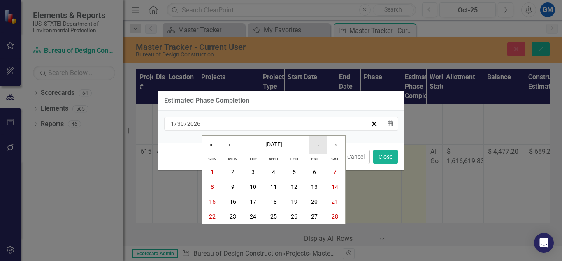
click at [317, 147] on button "›" at bounding box center [318, 144] width 18 height 18
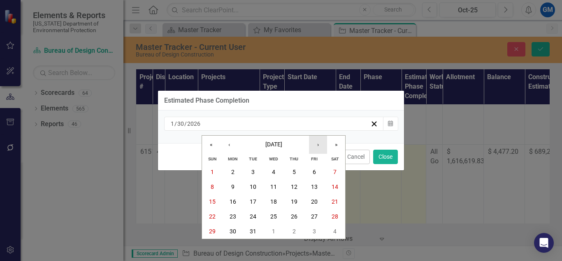
click at [317, 147] on button "›" at bounding box center [318, 144] width 18 height 18
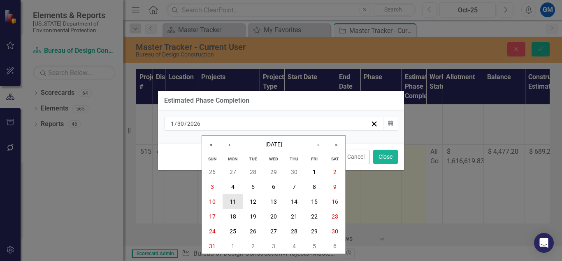
click at [237, 202] on button "11" at bounding box center [233, 201] width 21 height 15
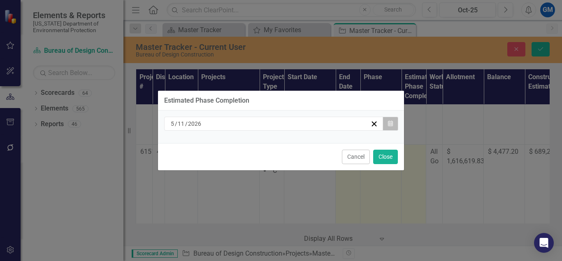
click at [390, 125] on icon "Calendar" at bounding box center [390, 124] width 5 height 6
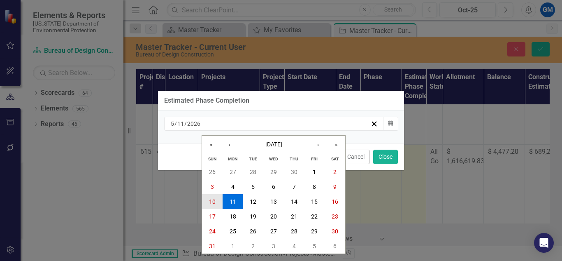
click at [220, 200] on button "10" at bounding box center [212, 201] width 21 height 15
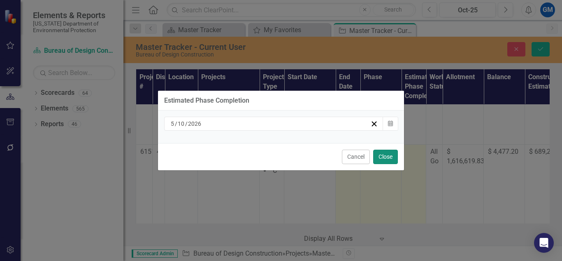
click at [393, 158] on button "Close" at bounding box center [385, 156] width 25 height 14
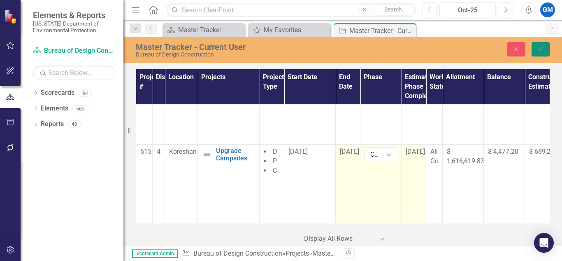
click at [544, 47] on icon "Save" at bounding box center [540, 49] width 7 height 6
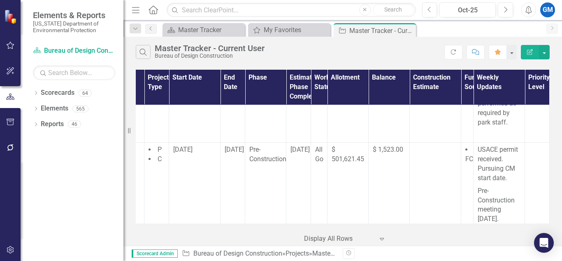
scroll to position [868, 122]
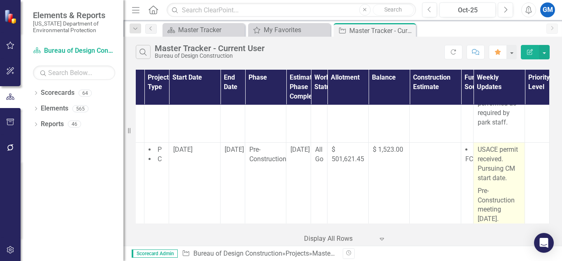
click at [503, 200] on p "Pre-Construction meeting [DATE]." at bounding box center [499, 203] width 43 height 39
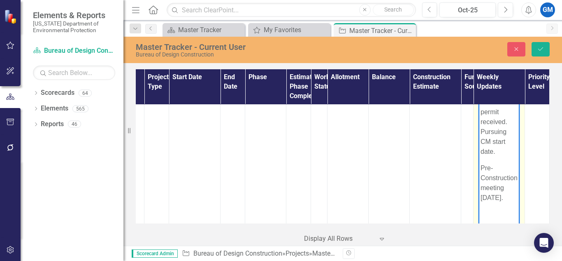
scroll to position [987, 122]
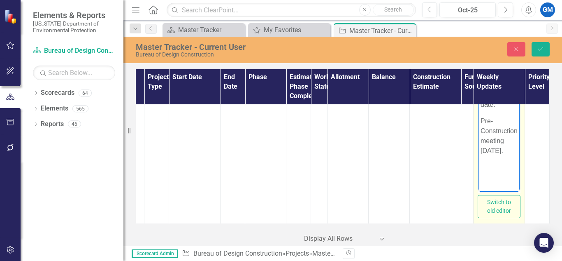
drag, startPoint x: 483, startPoint y: 55, endPoint x: 982, endPoint y: 267, distance: 543.0
click at [510, 171] on html "USACE permit received. Pursuing CM start date. Pre-Construction meeting [DATE]." at bounding box center [499, 110] width 41 height 124
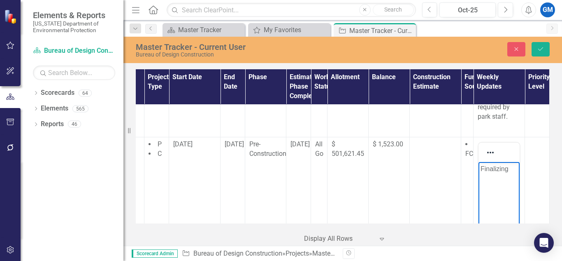
scroll to position [892, 122]
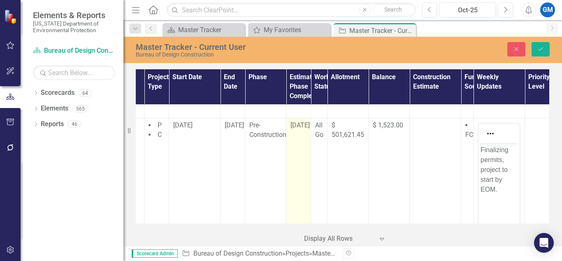
click at [299, 121] on span "[DATE]" at bounding box center [300, 125] width 19 height 8
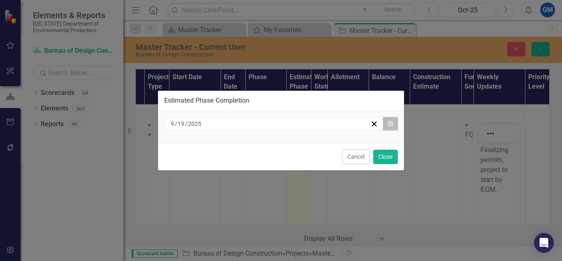
click at [390, 124] on icon "button" at bounding box center [390, 123] width 5 height 6
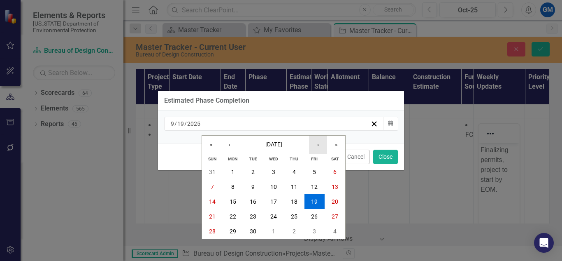
click at [321, 145] on button "›" at bounding box center [318, 144] width 18 height 18
click at [311, 227] on button "31" at bounding box center [315, 231] width 21 height 15
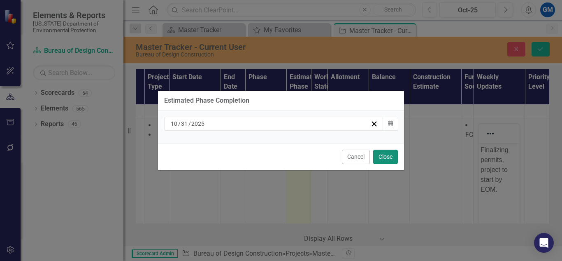
click at [387, 156] on button "Close" at bounding box center [385, 156] width 25 height 14
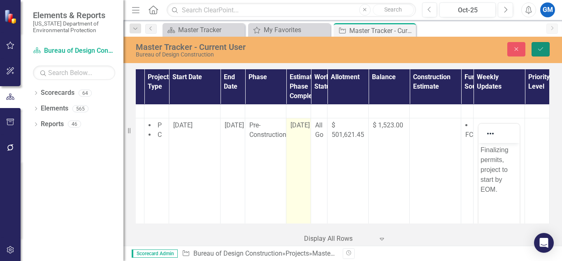
click at [541, 49] on icon "Save" at bounding box center [540, 49] width 7 height 6
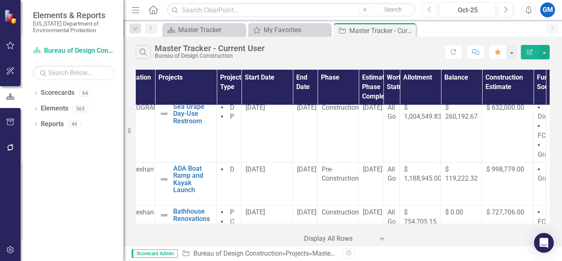
scroll to position [628, 0]
